Goal: Information Seeking & Learning: Learn about a topic

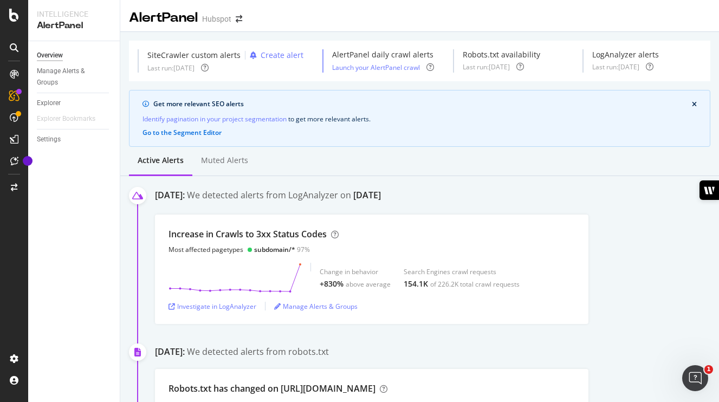
scroll to position [76, 0]
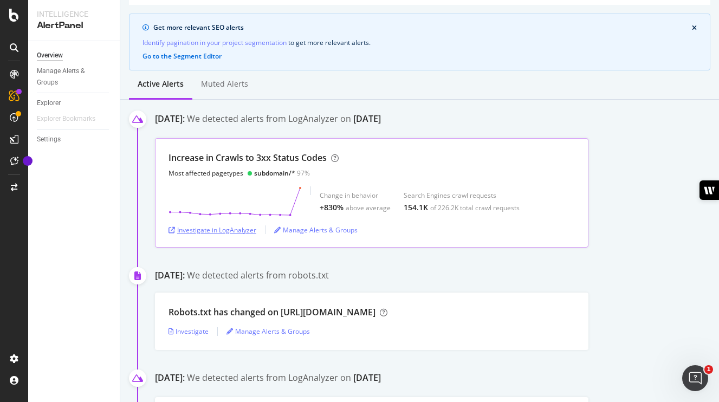
click at [228, 229] on div "Investigate in LogAnalyzer" at bounding box center [212, 229] width 88 height 9
click at [300, 186] on icon at bounding box center [234, 201] width 133 height 30
click at [218, 230] on div "Investigate in LogAnalyzer" at bounding box center [212, 229] width 88 height 9
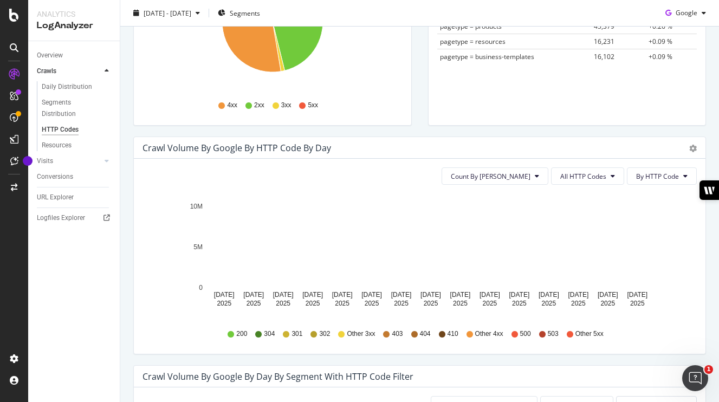
scroll to position [371, 0]
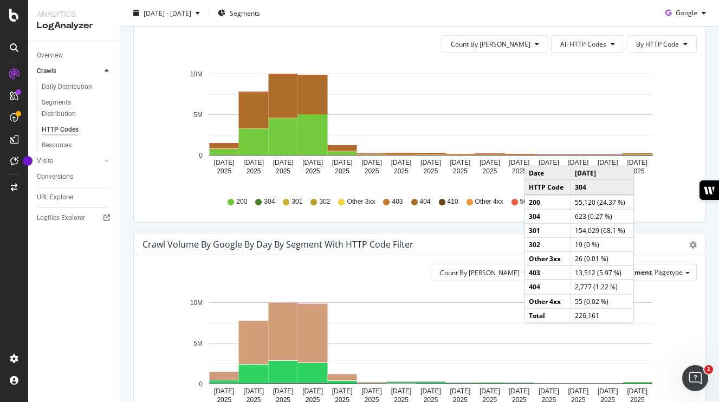
click at [645, 155] on rect "A chart." at bounding box center [637, 155] width 29 height 1
